Goal: Information Seeking & Learning: Learn about a topic

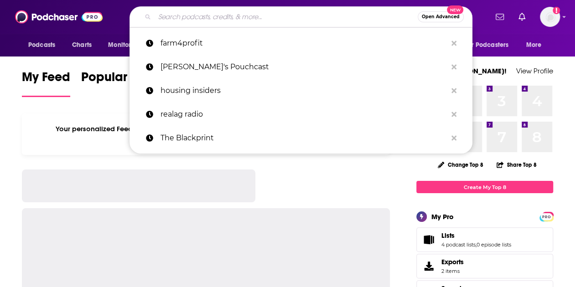
click at [179, 17] on input "Search podcasts, credits, & more..." at bounding box center [285, 17] width 263 height 15
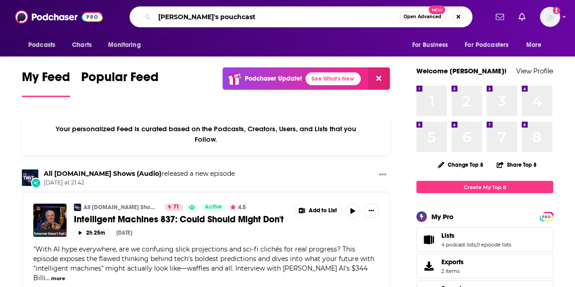
type input "[PERSON_NAME]'s pouchcast"
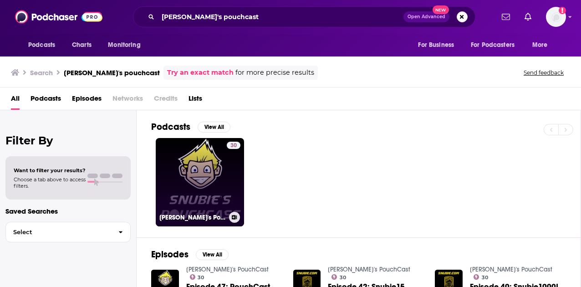
click at [197, 151] on link "30 [PERSON_NAME]'s PouchCast" at bounding box center [200, 182] width 88 height 88
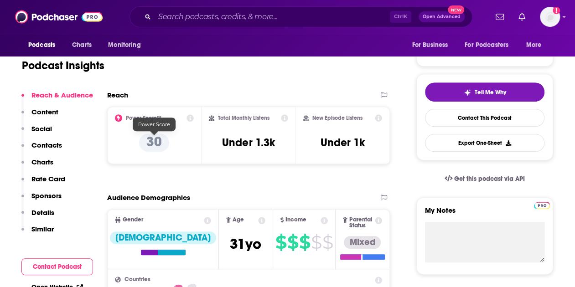
scroll to position [228, 0]
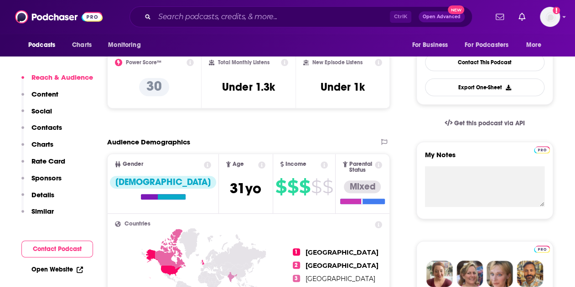
click at [258, 165] on icon at bounding box center [261, 164] width 7 height 7
